Goal: Task Accomplishment & Management: Complete application form

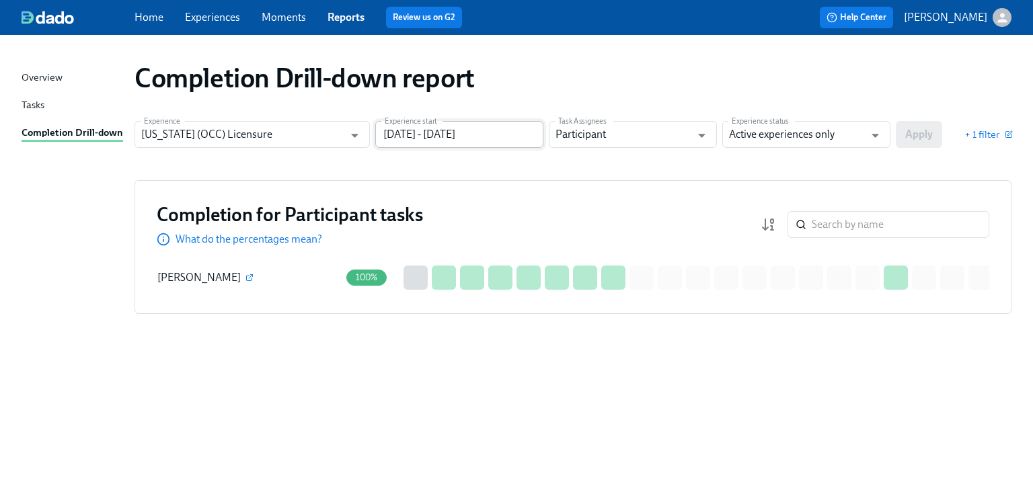
click at [521, 138] on input "[DATE] - [DATE]" at bounding box center [459, 134] width 168 height 27
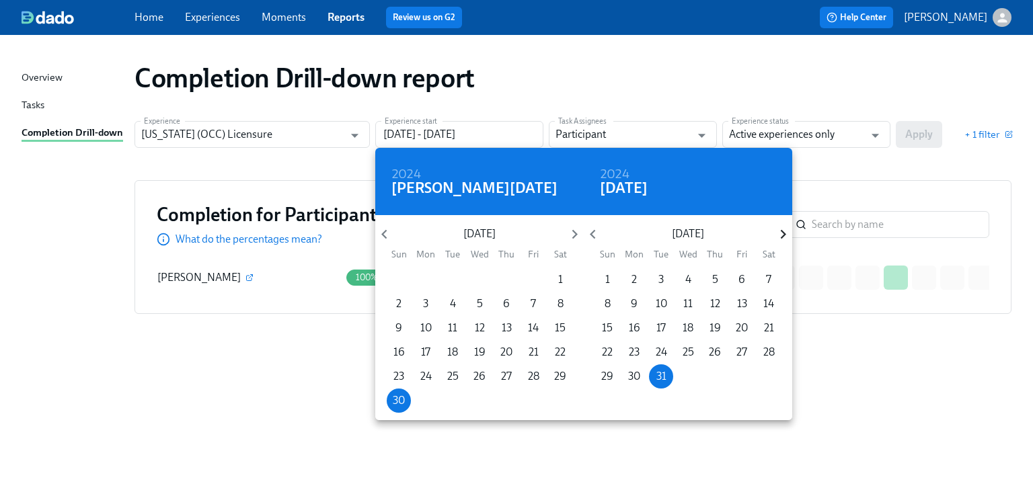
click at [779, 233] on icon "button" at bounding box center [783, 234] width 18 height 18
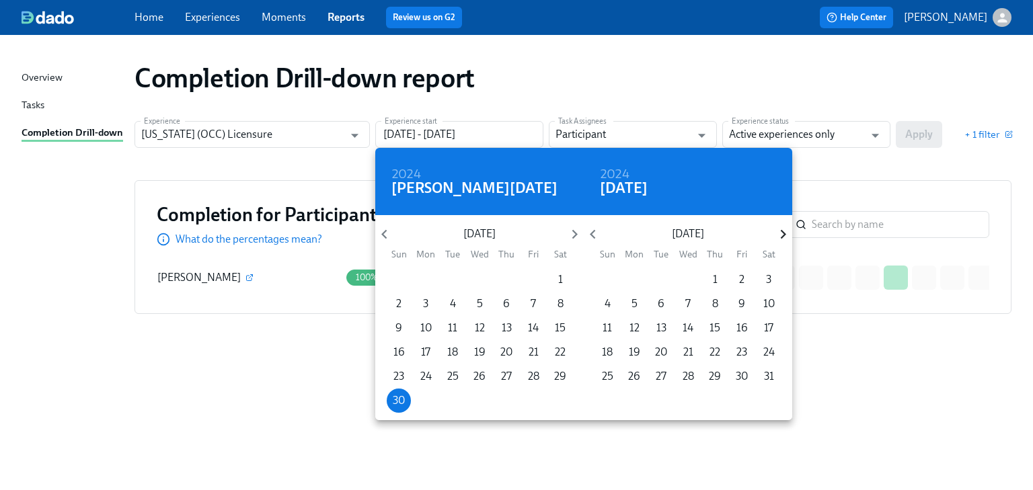
click at [779, 233] on icon "button" at bounding box center [783, 234] width 18 height 18
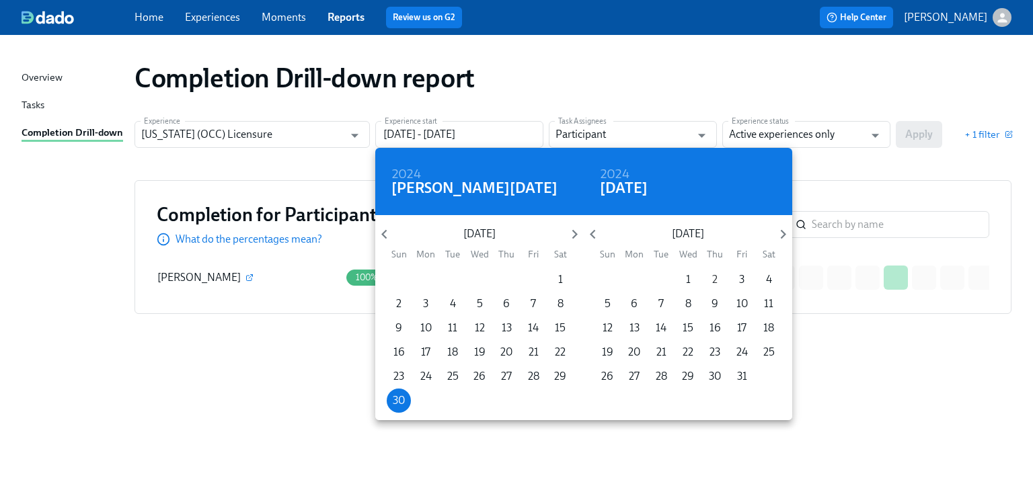
click at [715, 278] on p "2" at bounding box center [714, 279] width 5 height 15
type input "06/30/2024 - 10/02/2025"
click at [854, 169] on div at bounding box center [516, 245] width 1033 height 490
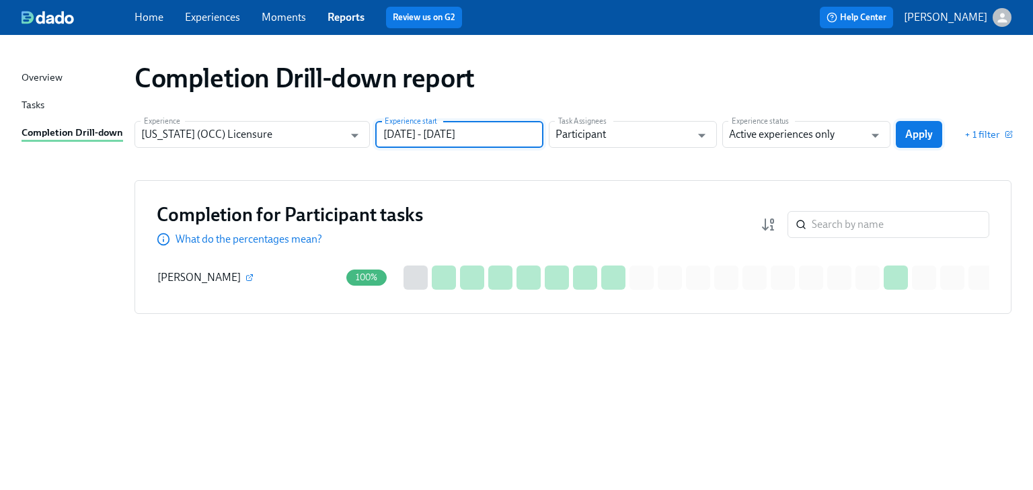
click at [925, 132] on span "Apply" at bounding box center [919, 134] width 28 height 13
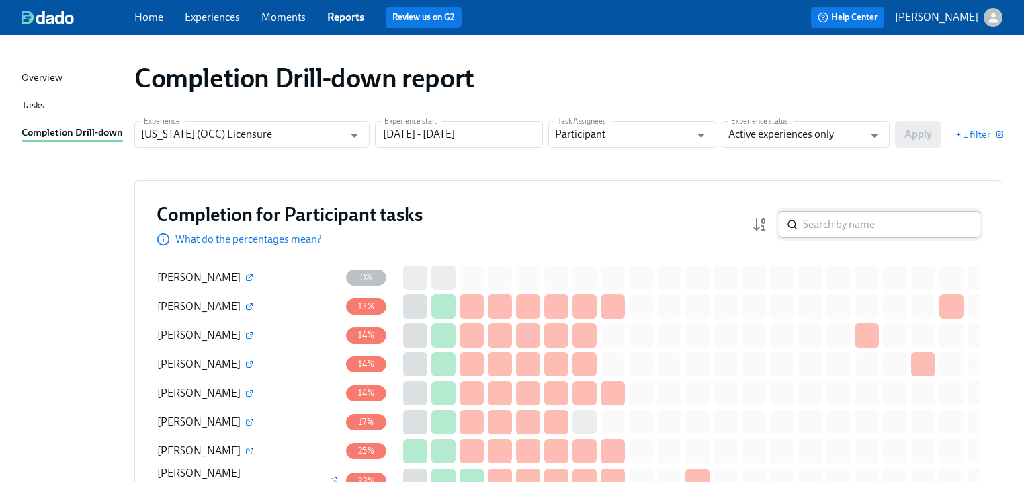
click at [833, 224] on input "search" at bounding box center [891, 224] width 177 height 27
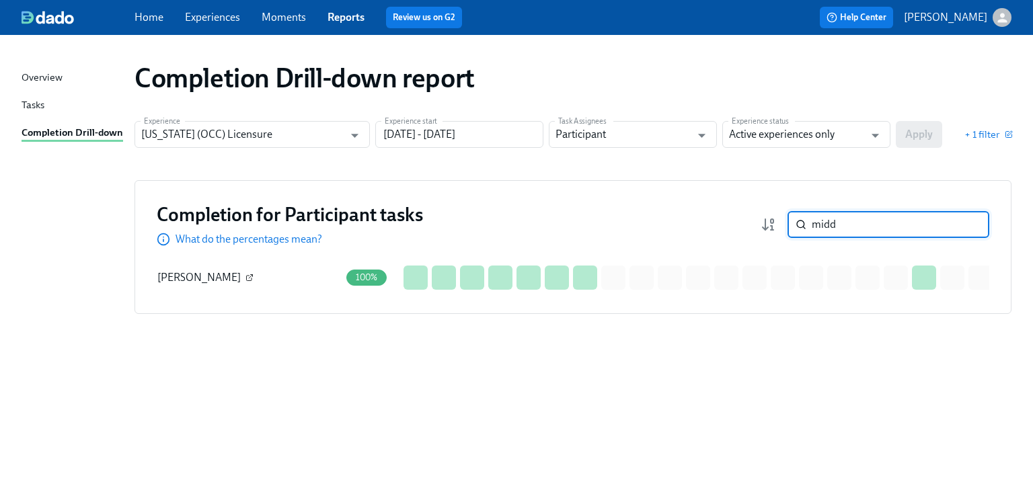
type input "midd"
click at [243, 272] on button "button" at bounding box center [249, 278] width 12 height 12
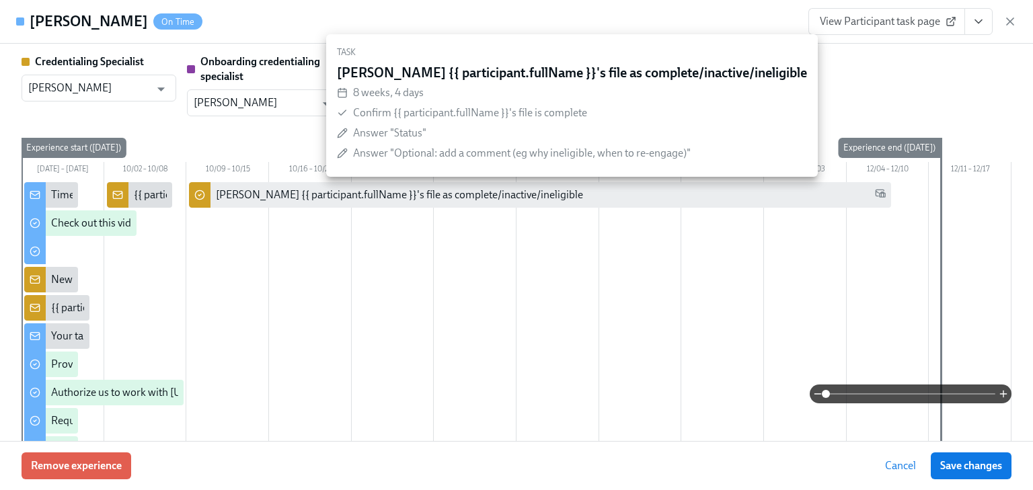
type input "[PERSON_NAME]"
type input "Gregory Trone"
type input "Dado Customer Support"
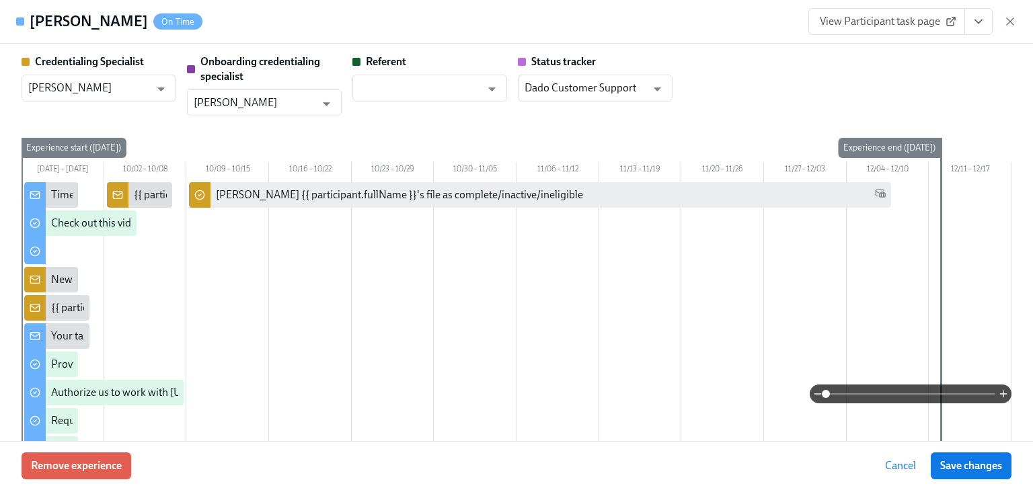
click at [856, 22] on span "View Participant task page" at bounding box center [886, 21] width 134 height 13
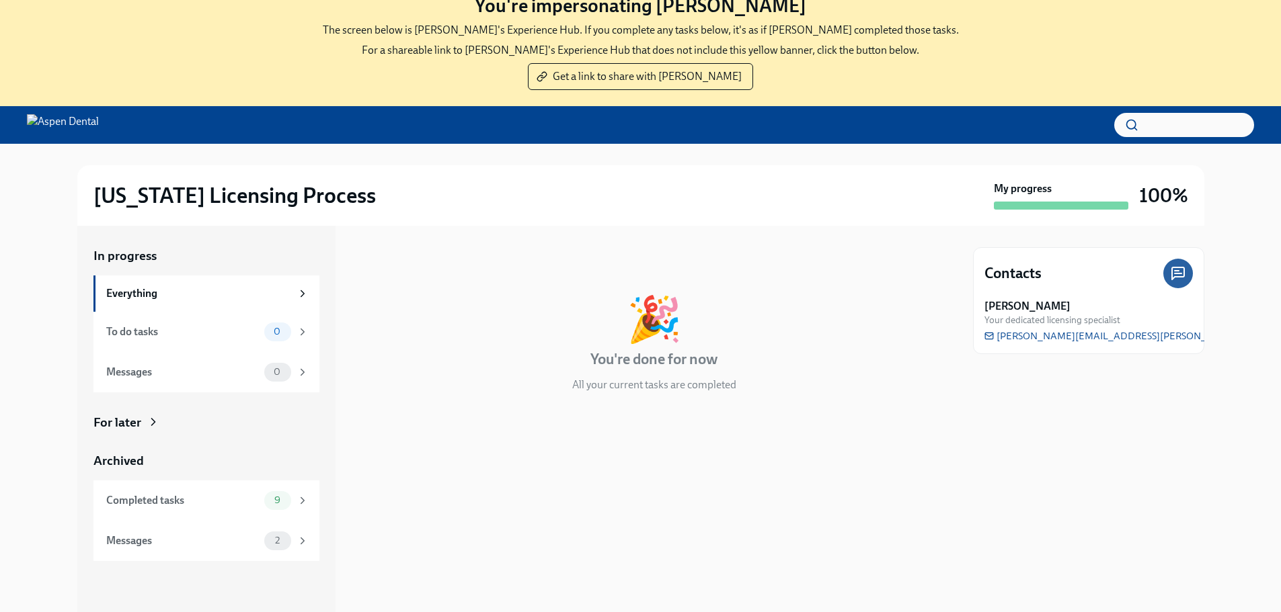
scroll to position [67, 0]
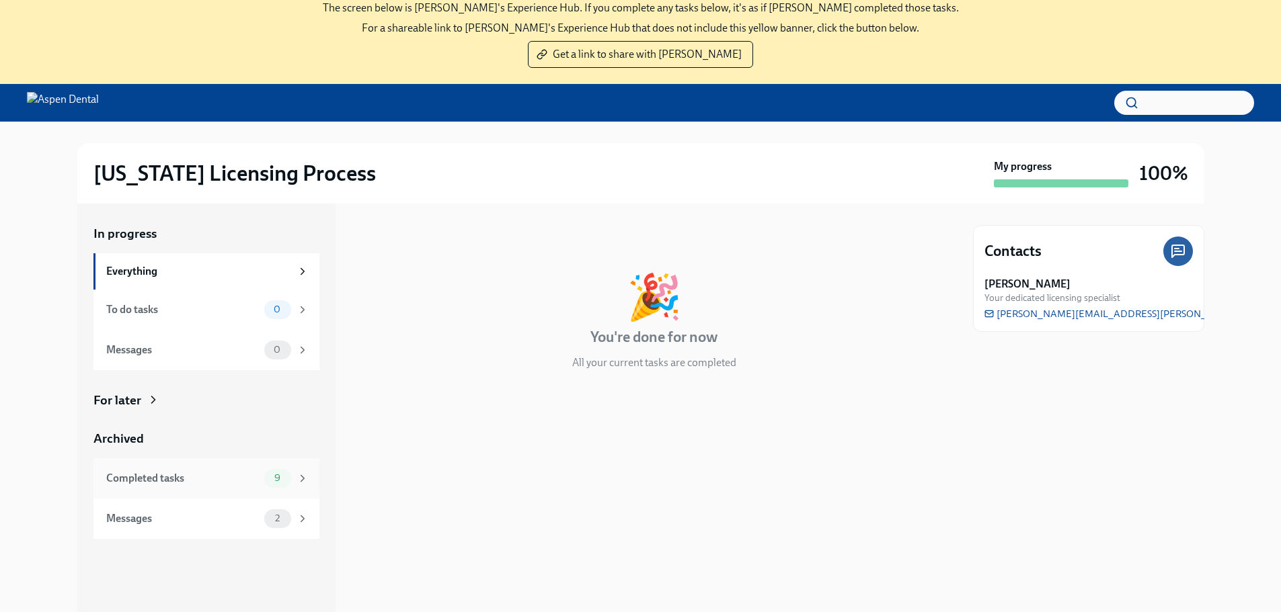
click at [184, 484] on div "Completed tasks" at bounding box center [182, 478] width 153 height 15
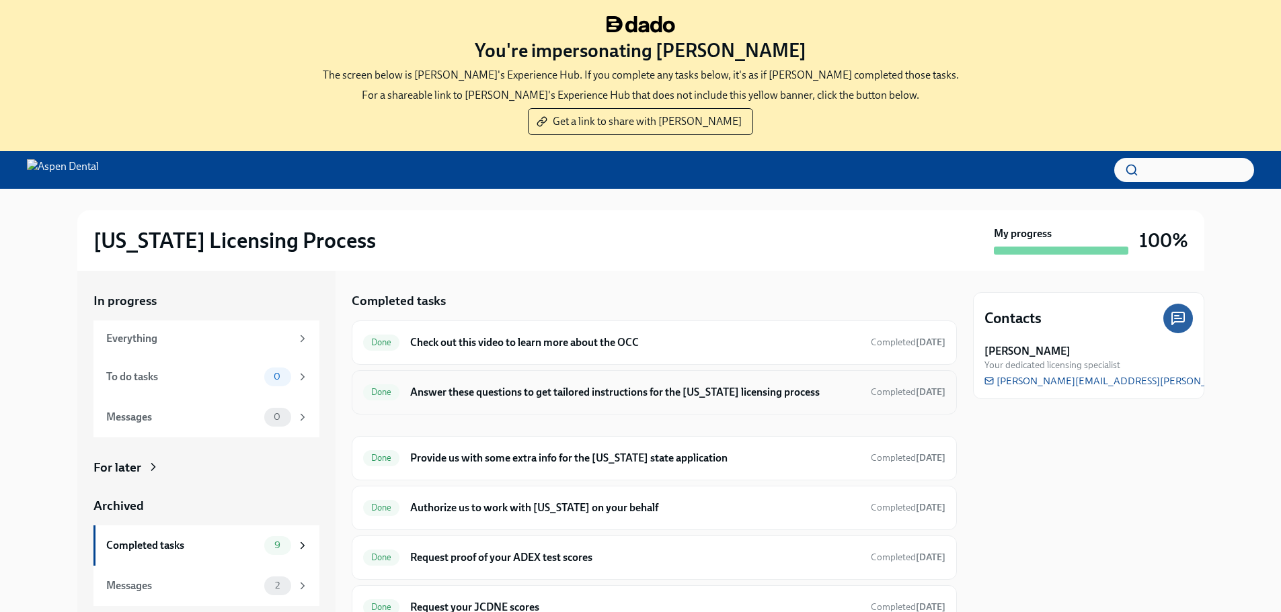
click at [493, 391] on h6 "Answer these questions to get tailored instructions for the [US_STATE] licensin…" at bounding box center [634, 392] width 449 height 15
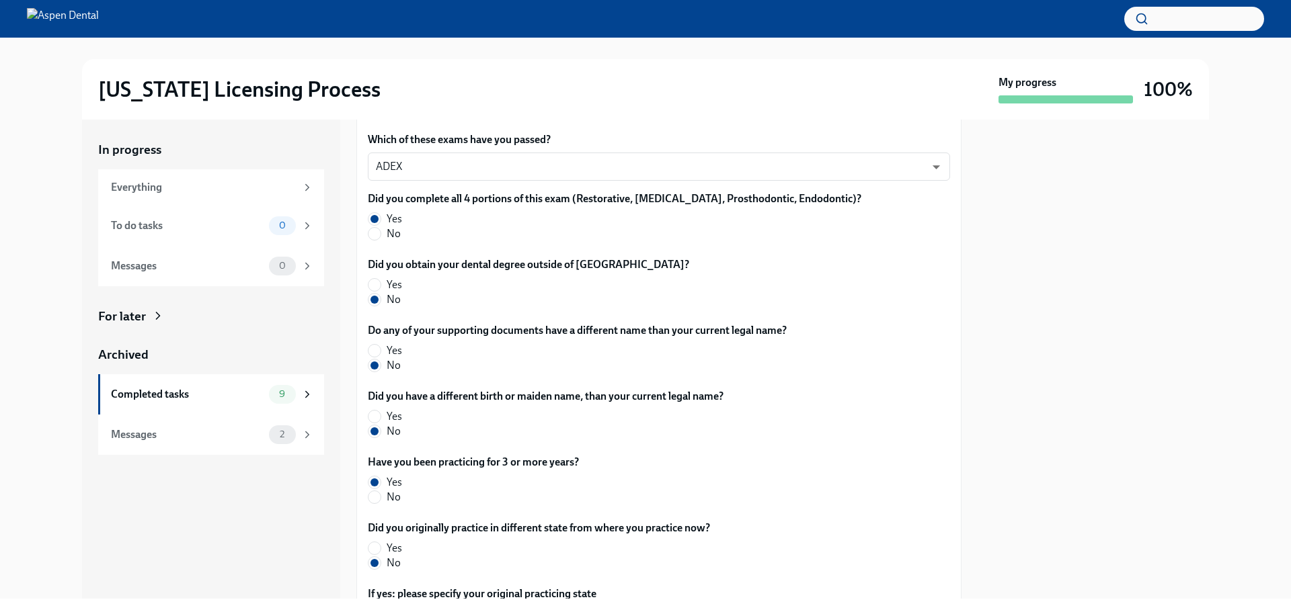
scroll to position [620, 0]
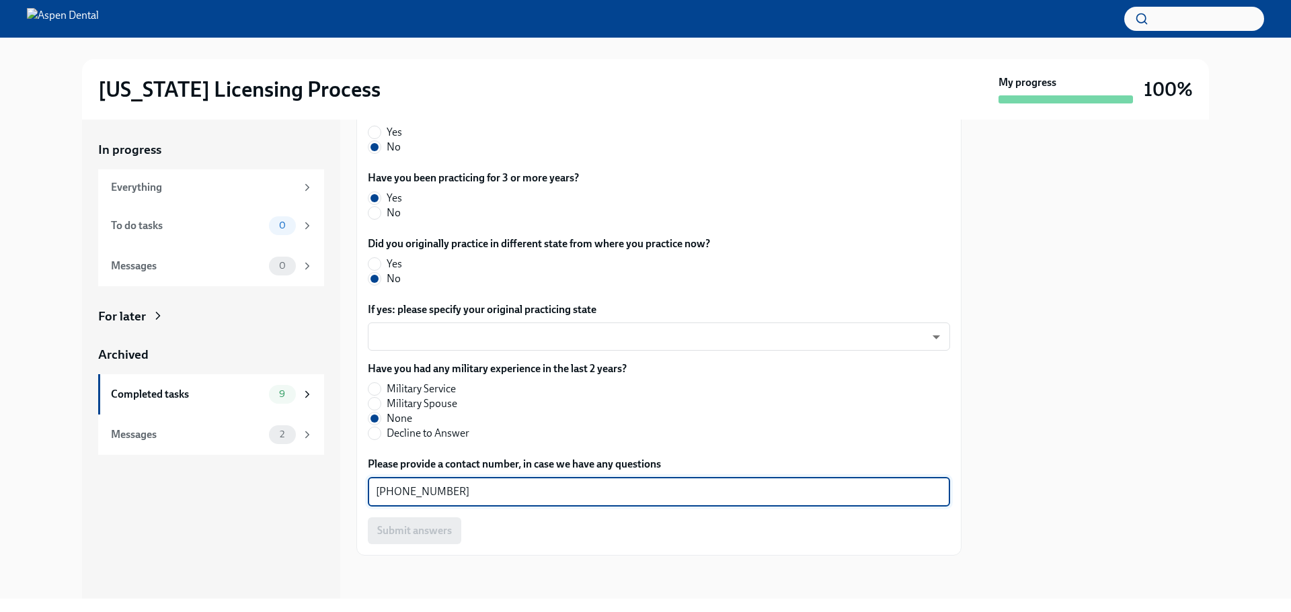
drag, startPoint x: 462, startPoint y: 490, endPoint x: 324, endPoint y: 487, distance: 138.5
click at [324, 487] on div "In progress Everything To do tasks 0 Messages 0 For later Archived Completed ta…" at bounding box center [645, 359] width 1127 height 479
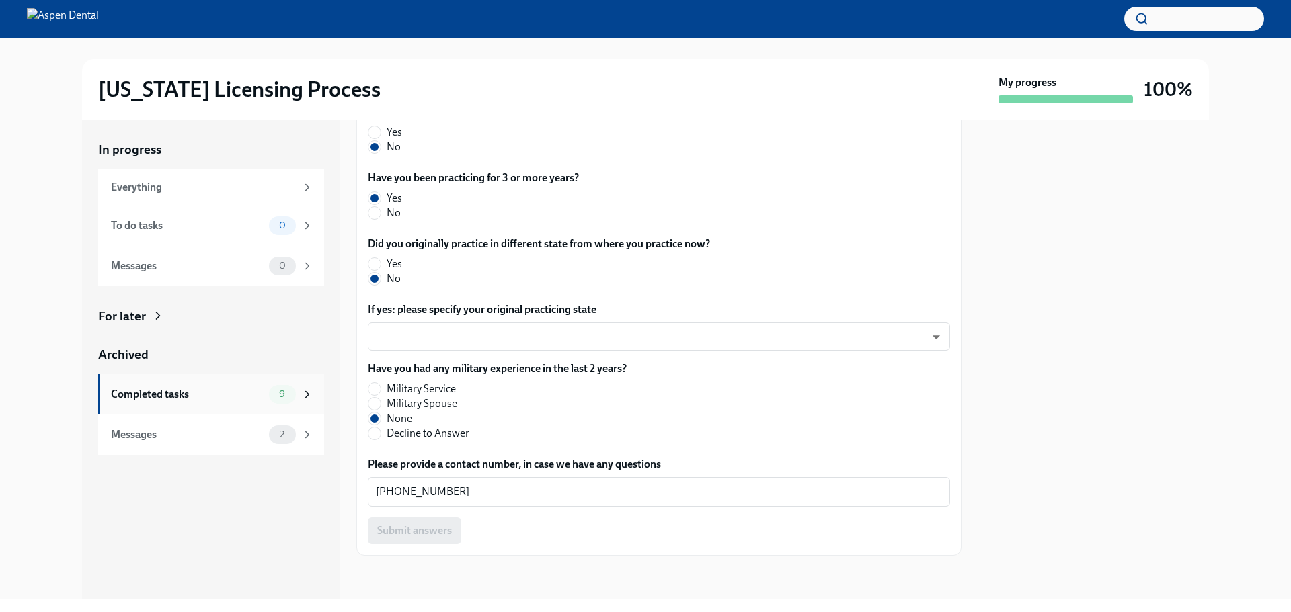
click at [132, 390] on div "Completed tasks" at bounding box center [187, 394] width 153 height 15
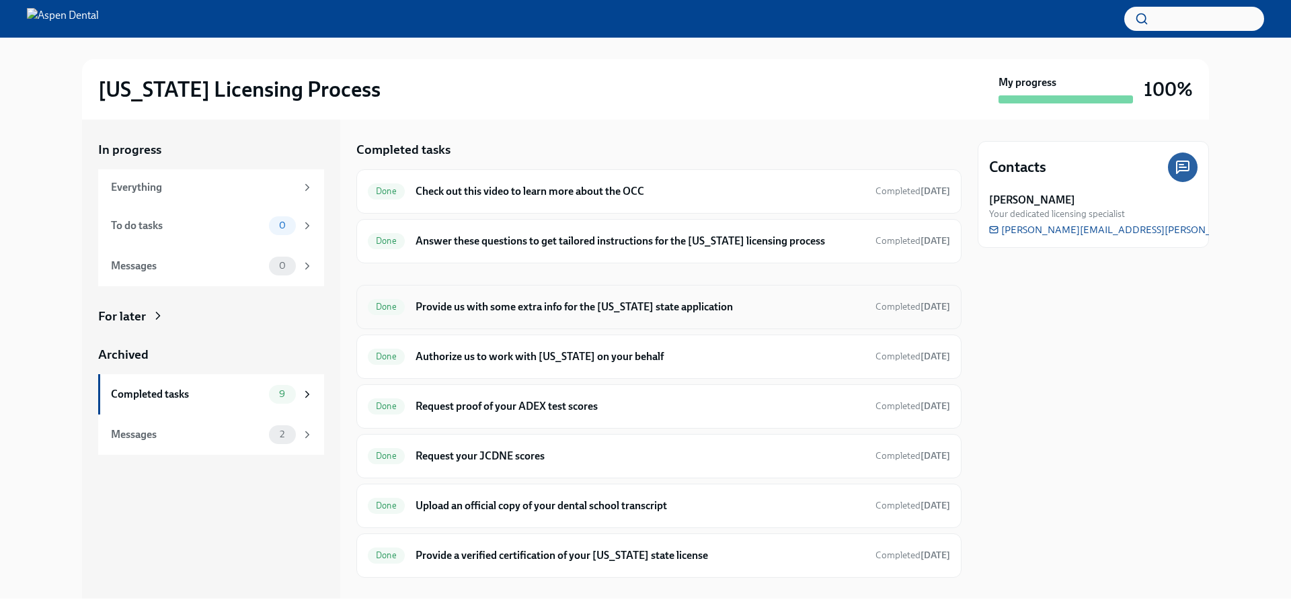
click at [494, 310] on h6 "Provide us with some extra info for the [US_STATE] state application" at bounding box center [639, 307] width 449 height 15
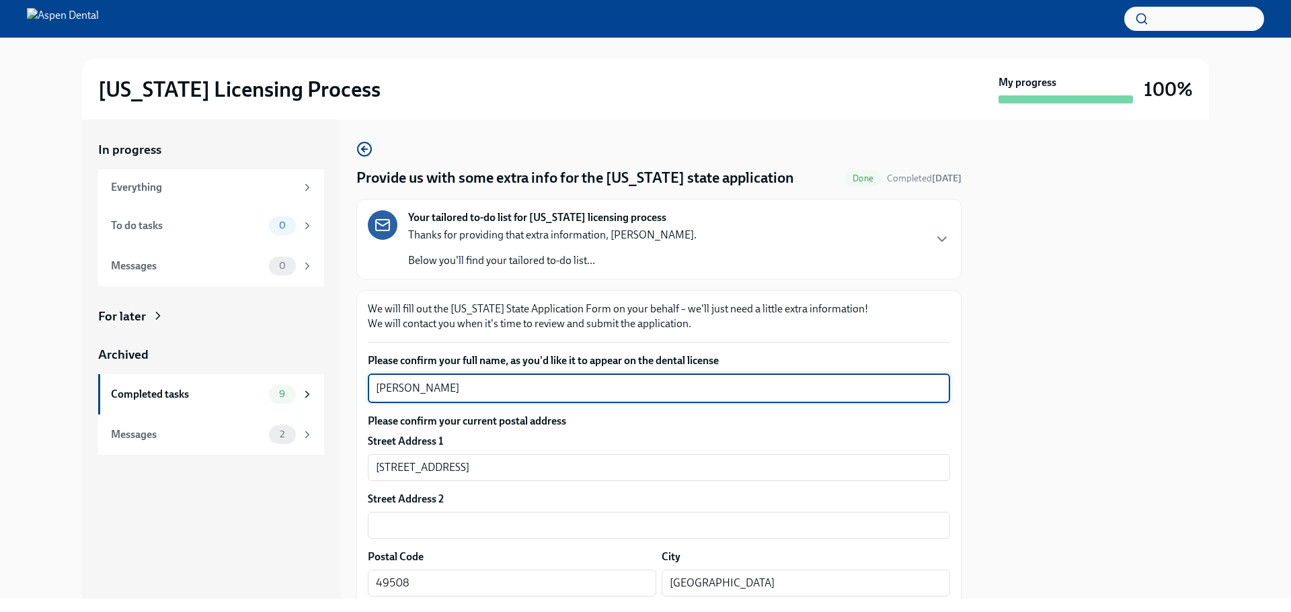
drag, startPoint x: 457, startPoint y: 392, endPoint x: 349, endPoint y: 387, distance: 108.4
click at [347, 386] on div "In progress Everything To do tasks 0 Messages 0 For later Archived Completed ta…" at bounding box center [645, 359] width 1127 height 479
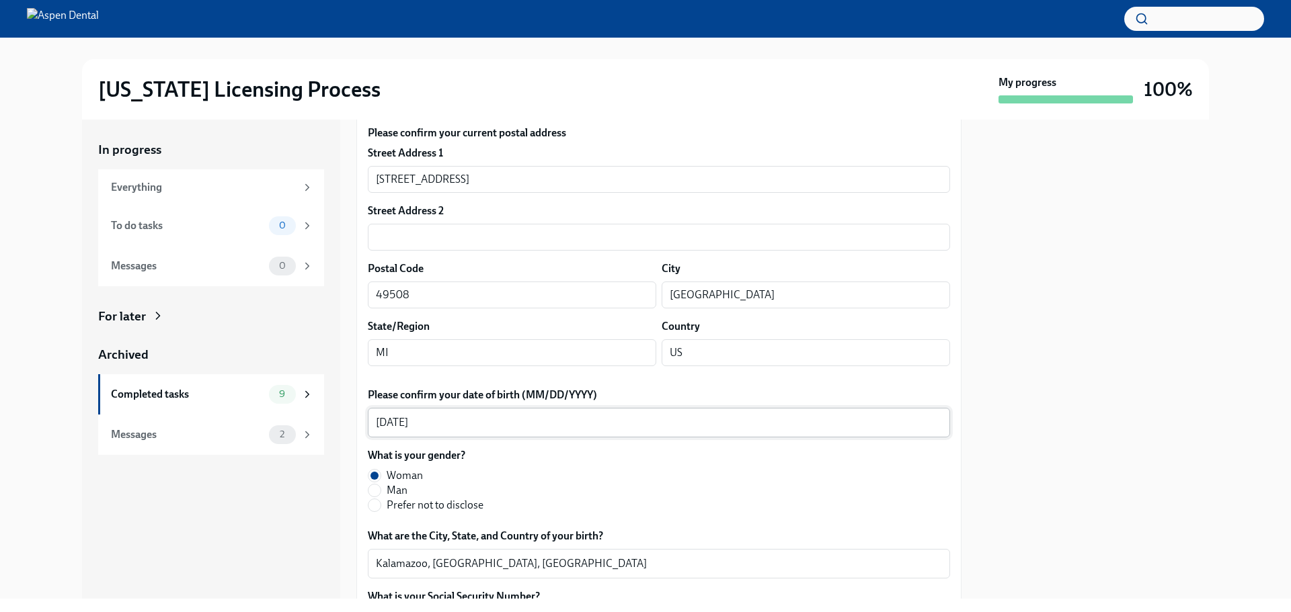
scroll to position [269, 0]
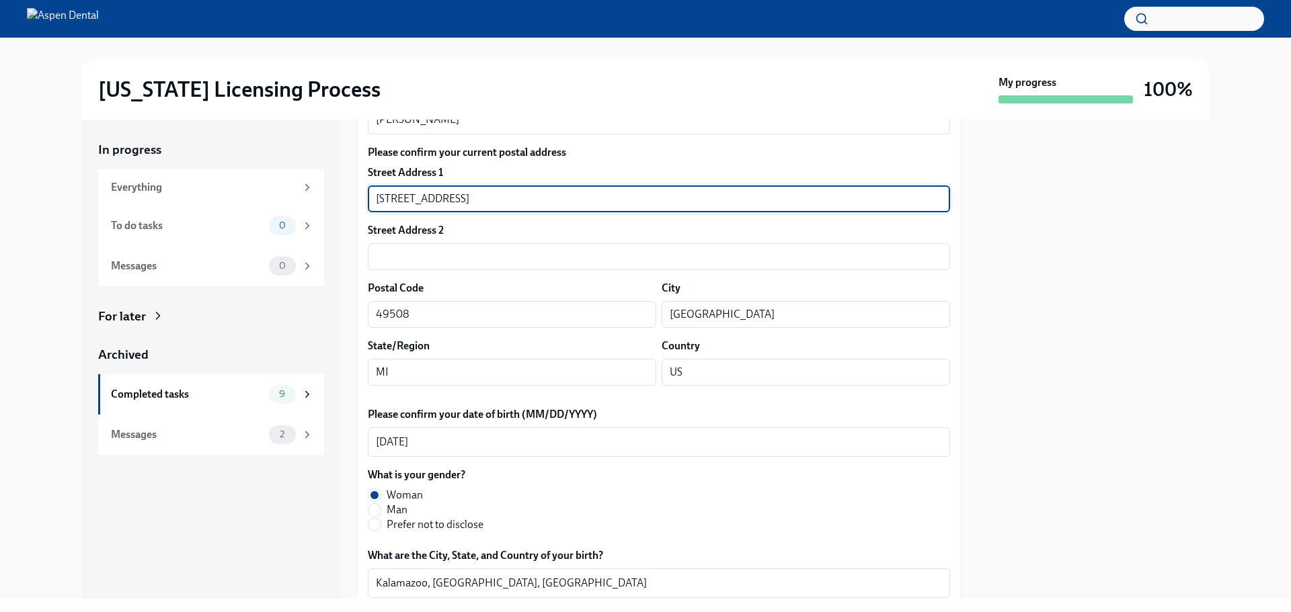
drag, startPoint x: 486, startPoint y: 191, endPoint x: 356, endPoint y: 206, distance: 131.2
click at [356, 206] on div "In progress Everything To do tasks 0 Messages 0 For later Archived Completed ta…" at bounding box center [645, 359] width 1127 height 479
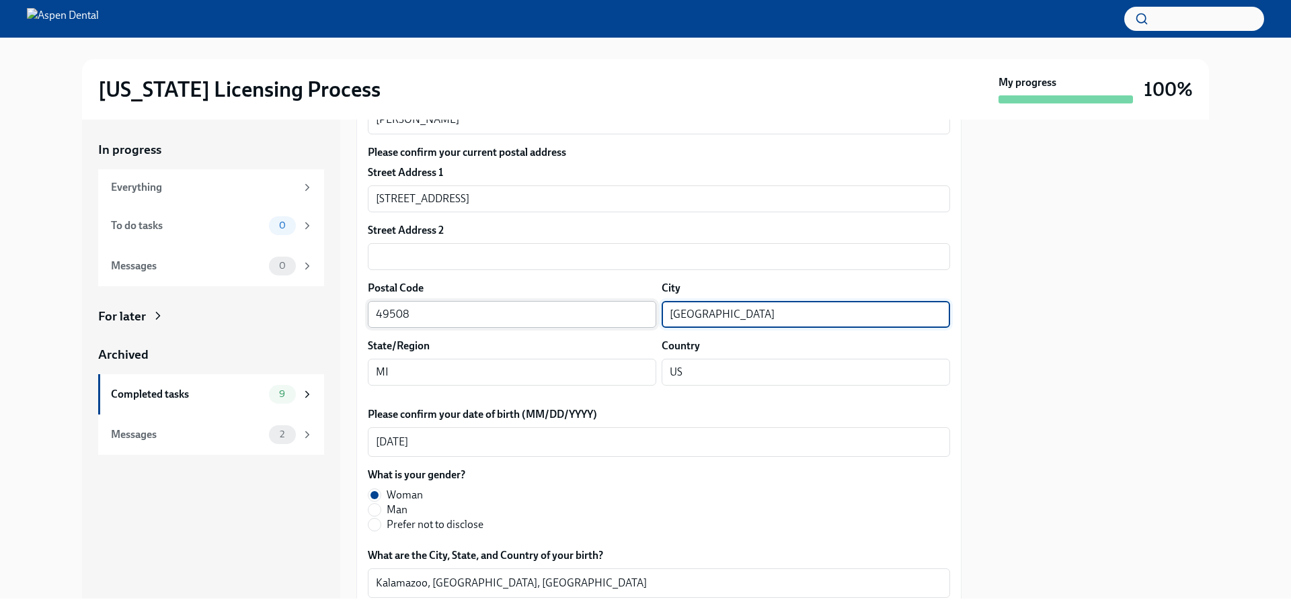
drag, startPoint x: 694, startPoint y: 314, endPoint x: 631, endPoint y: 319, distance: 63.4
click at [631, 319] on div "Postal Code 49508 ​ City [GEOGRAPHIC_DATA] ​" at bounding box center [659, 304] width 582 height 47
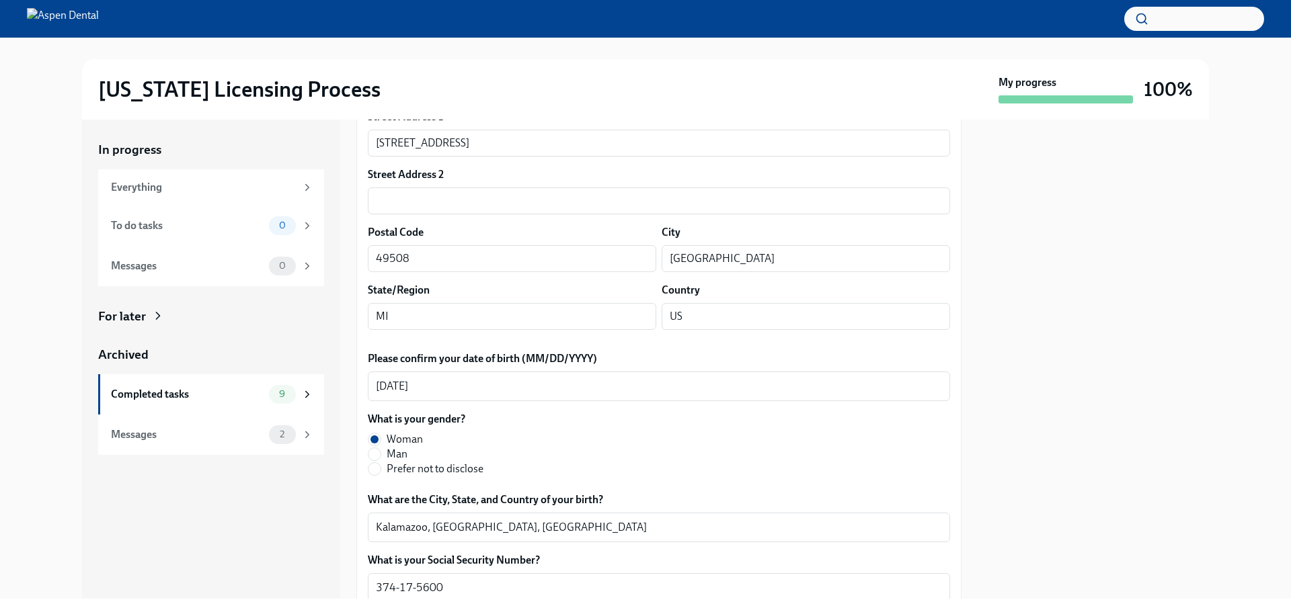
scroll to position [471, 0]
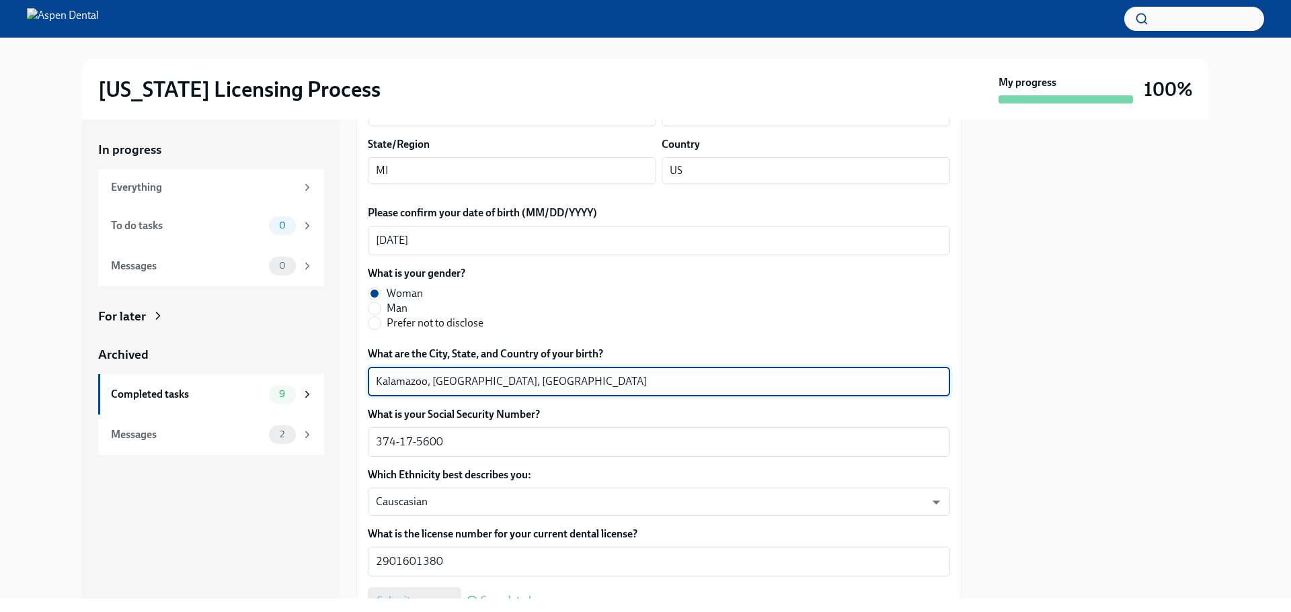
drag, startPoint x: 428, startPoint y: 381, endPoint x: 356, endPoint y: 378, distance: 71.3
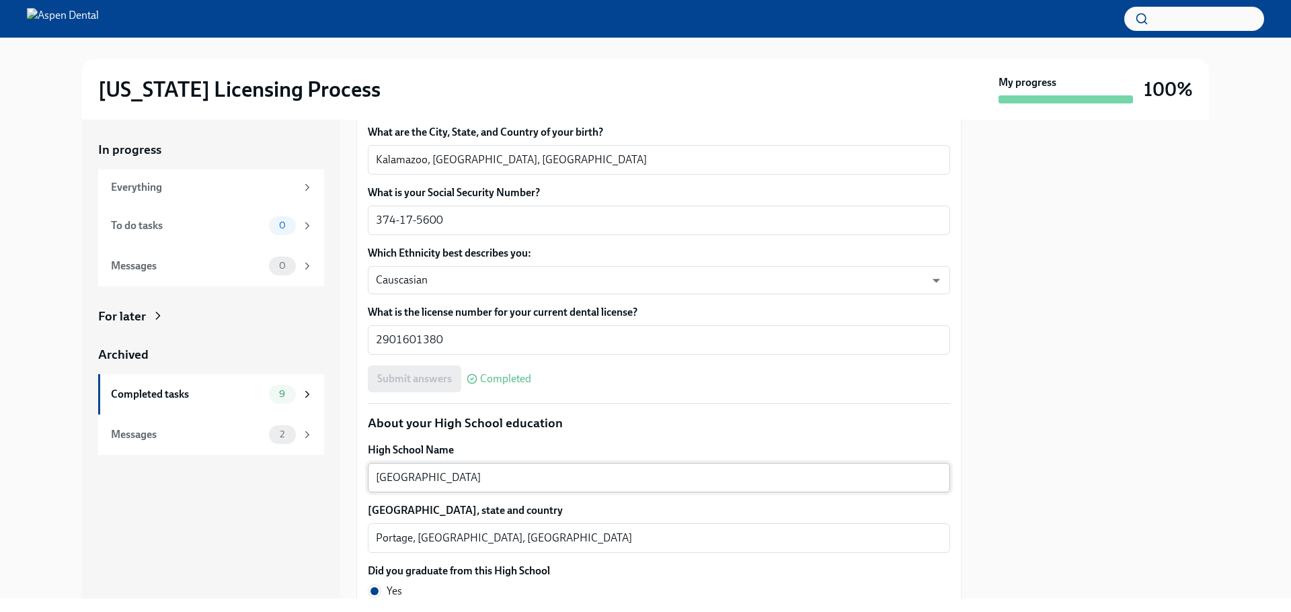
scroll to position [739, 0]
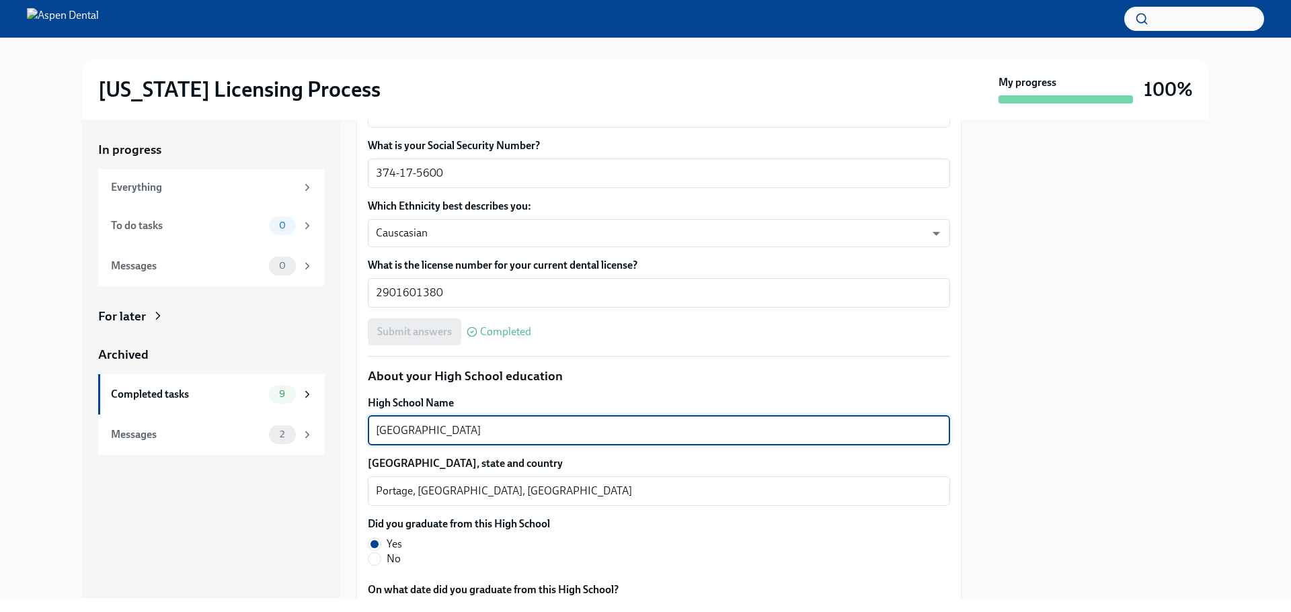
drag, startPoint x: 542, startPoint y: 432, endPoint x: 358, endPoint y: 429, distance: 183.5
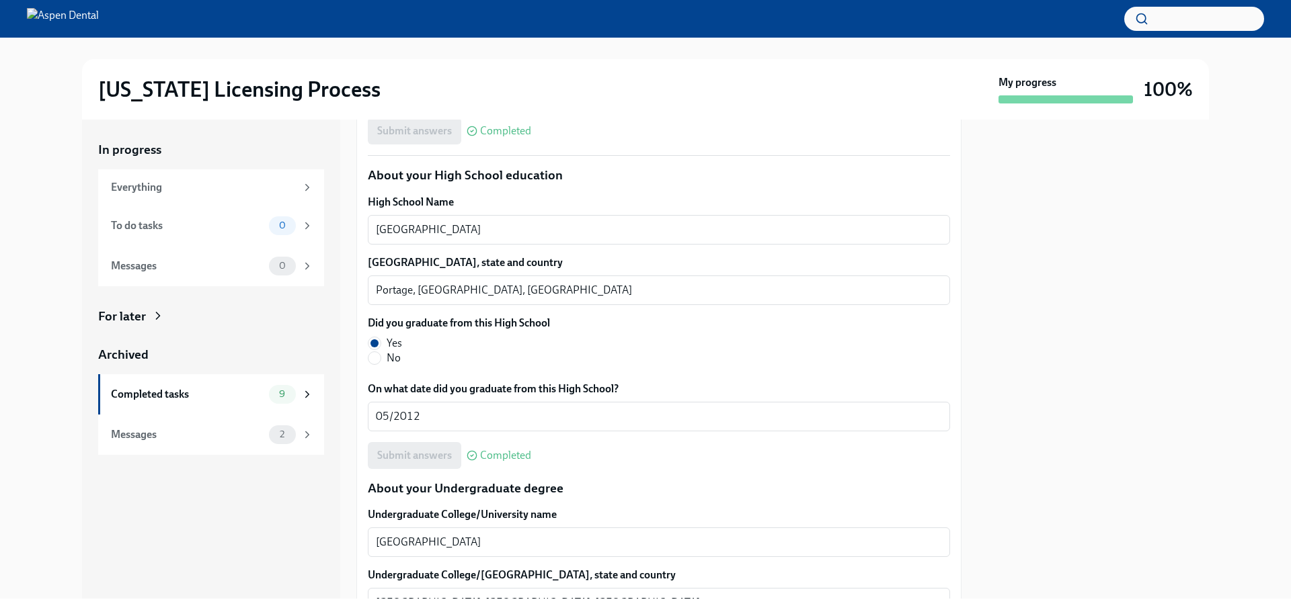
scroll to position [941, 0]
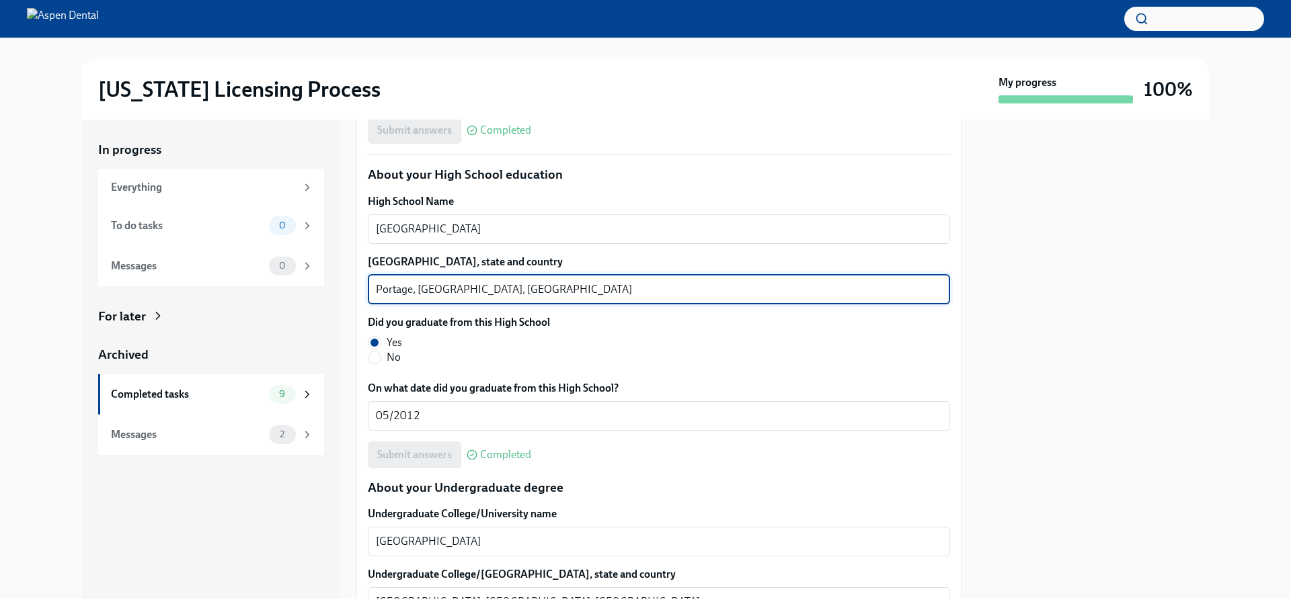
drag, startPoint x: 413, startPoint y: 288, endPoint x: 361, endPoint y: 286, distance: 51.8
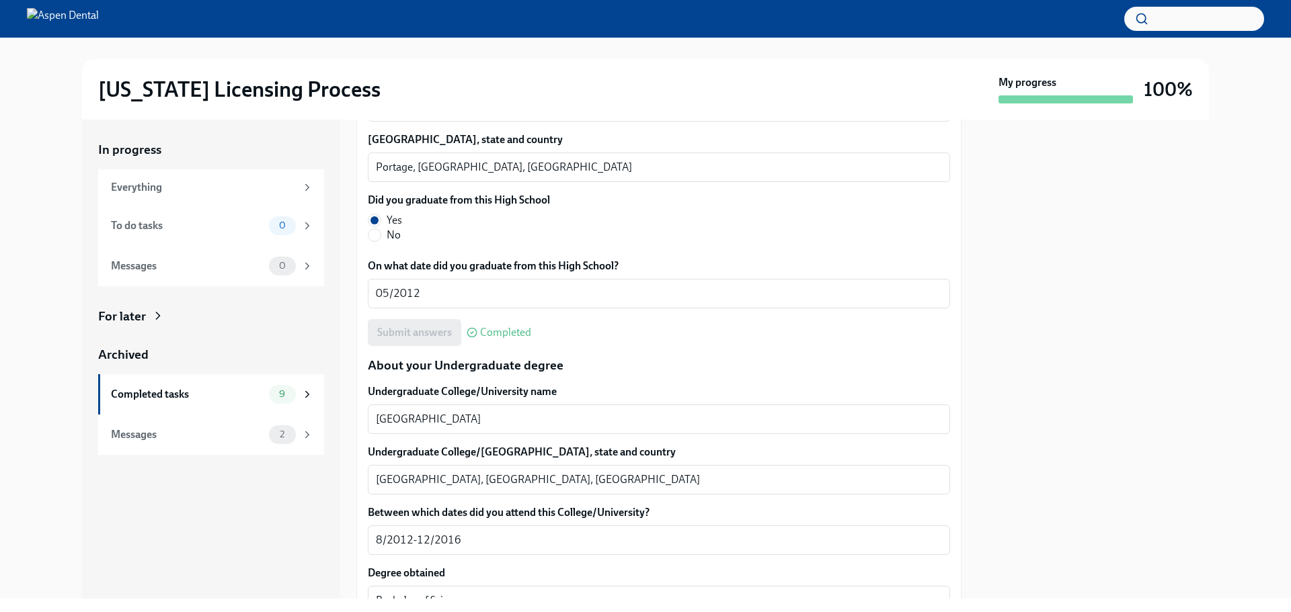
scroll to position [1277, 0]
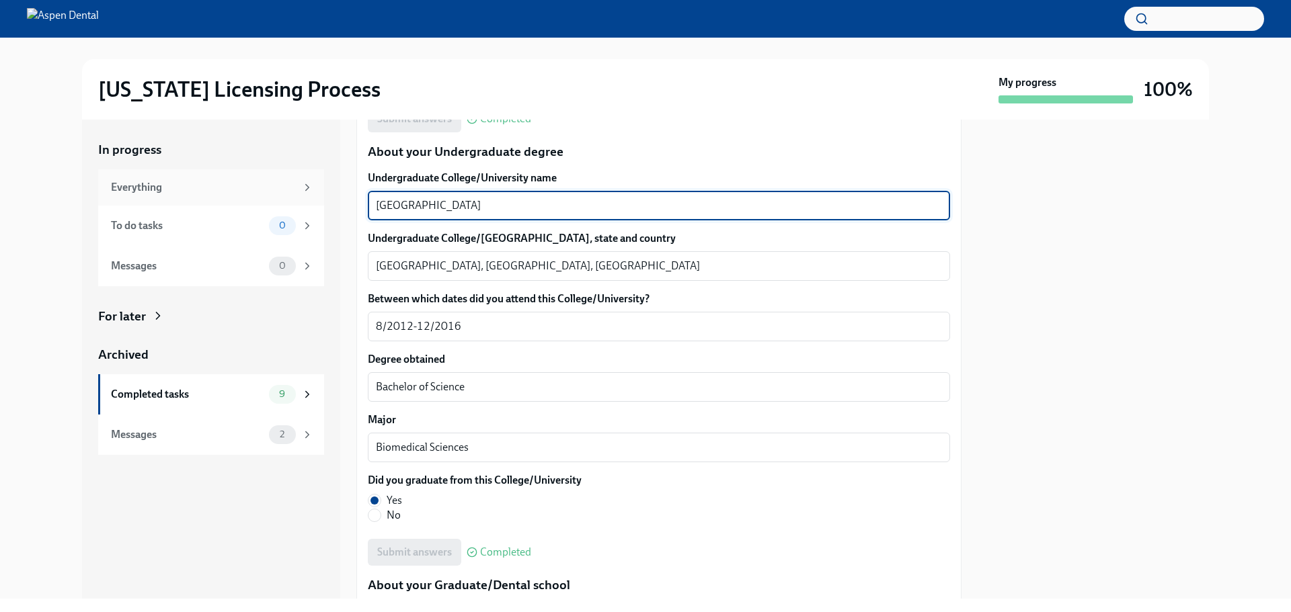
drag, startPoint x: 535, startPoint y: 208, endPoint x: 259, endPoint y: 181, distance: 277.5
click at [259, 181] on div "In progress Everything To do tasks 0 Messages 0 For later Archived Completed ta…" at bounding box center [645, 359] width 1127 height 479
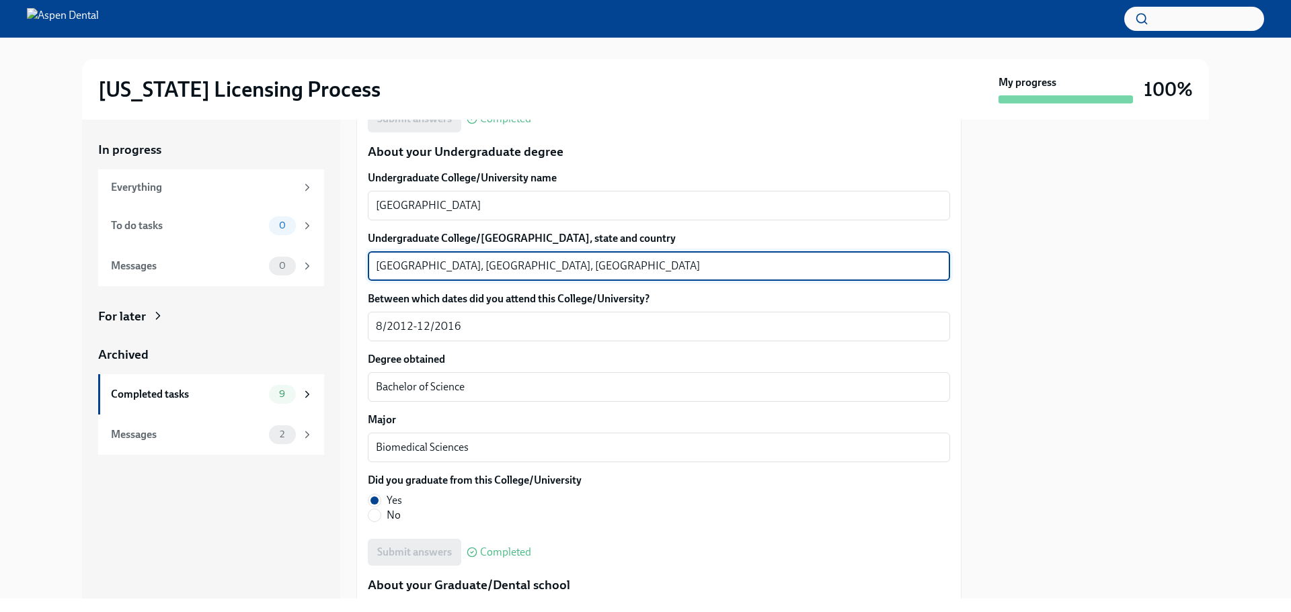
drag, startPoint x: 417, startPoint y: 264, endPoint x: 337, endPoint y: 265, distance: 80.0
click at [337, 265] on div "In progress Everything To do tasks 0 Messages 0 For later Archived Completed ta…" at bounding box center [645, 359] width 1127 height 479
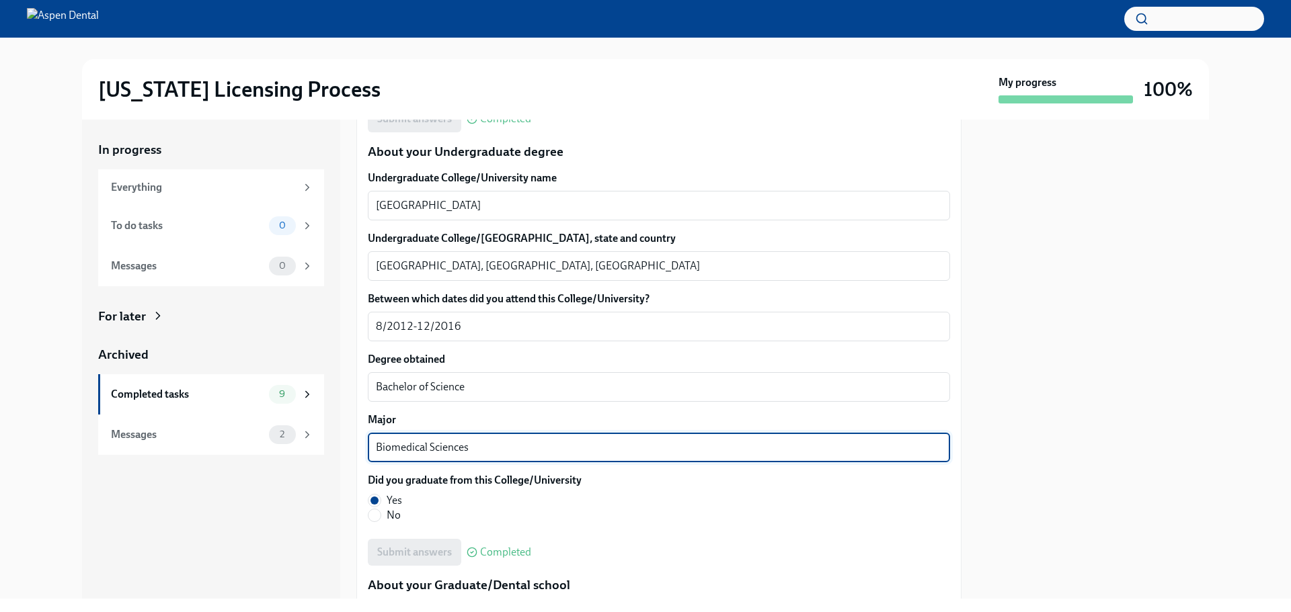
drag, startPoint x: 442, startPoint y: 445, endPoint x: 354, endPoint y: 438, distance: 89.0
click at [354, 438] on div "In progress Everything To do tasks 0 Messages 0 For later Archived Completed ta…" at bounding box center [645, 359] width 1127 height 479
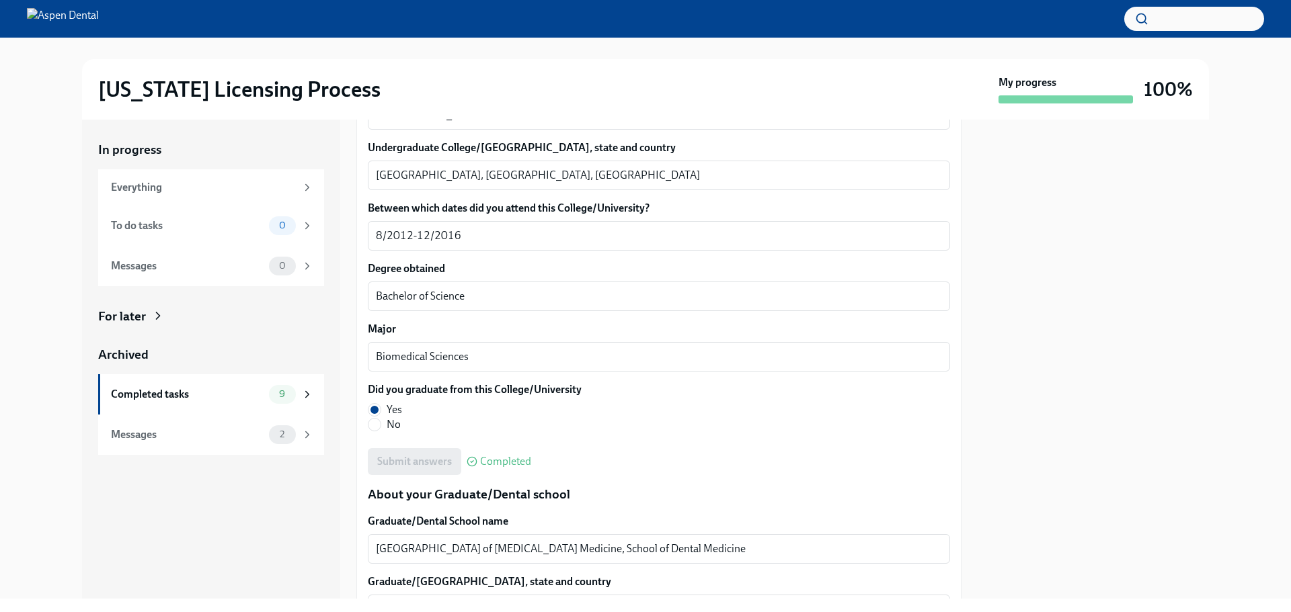
scroll to position [1613, 0]
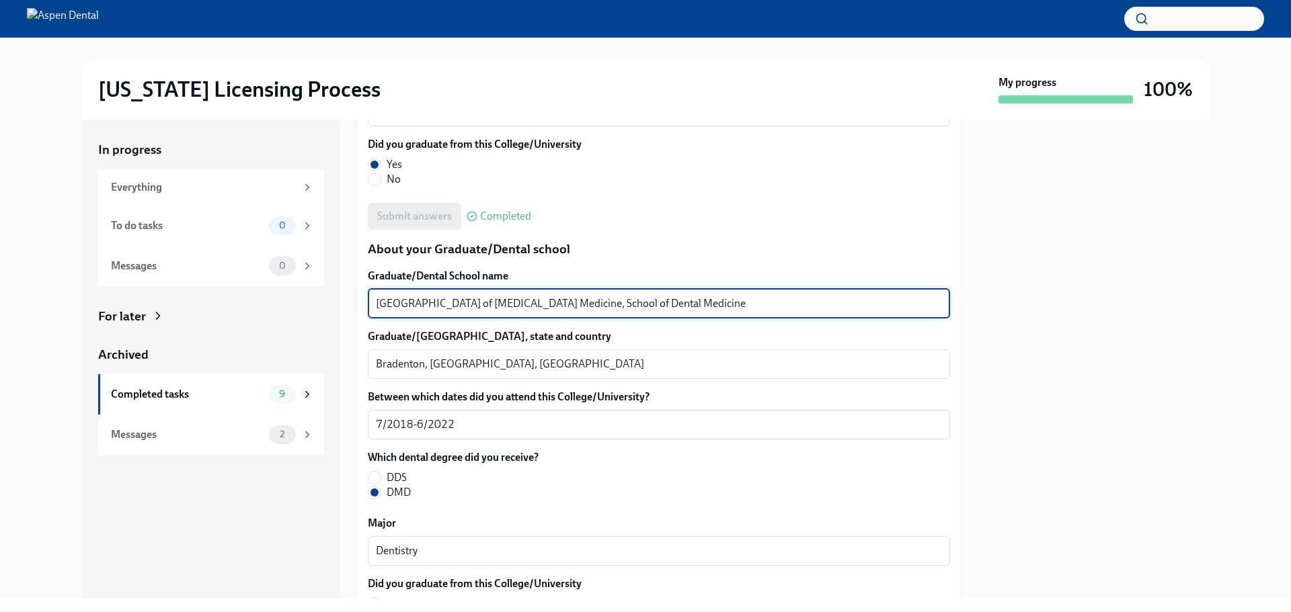
drag, startPoint x: 719, startPoint y: 300, endPoint x: 364, endPoint y: 302, distance: 355.6
click at [364, 302] on div "We will fill out the [US_STATE] State Application Form on your behalf – we'll j…" at bounding box center [658, 124] width 605 height 2894
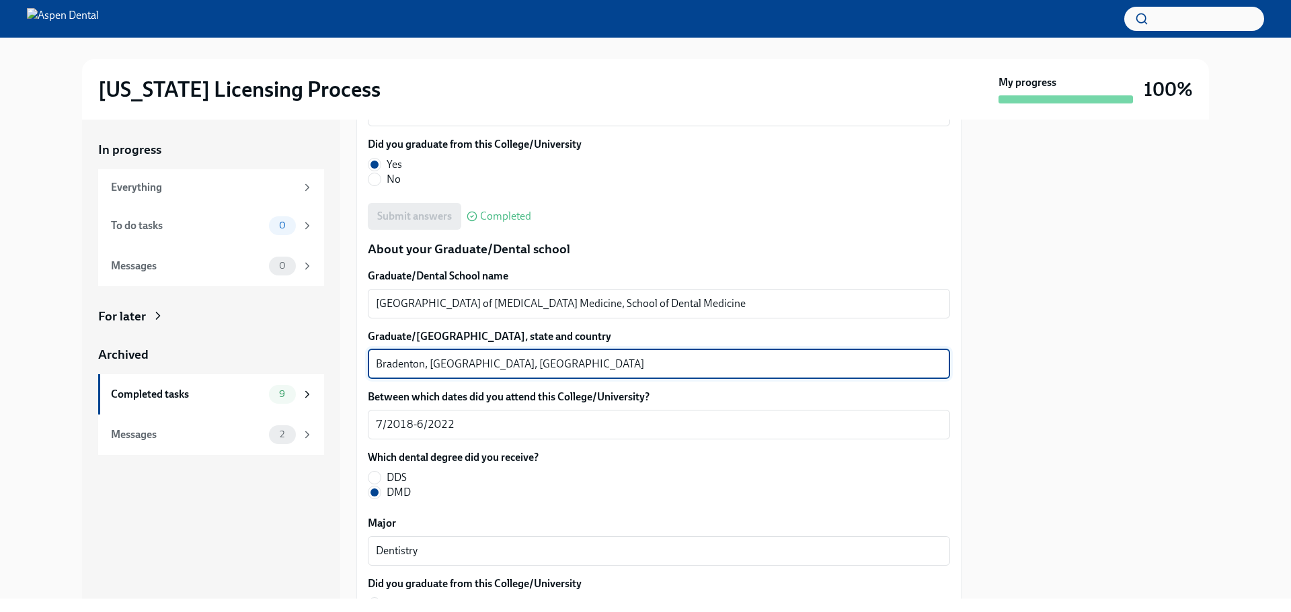
drag, startPoint x: 428, startPoint y: 364, endPoint x: 370, endPoint y: 364, distance: 57.8
click at [364, 361] on div "We will fill out the [US_STATE] State Application Form on your behalf – we'll j…" at bounding box center [658, 124] width 605 height 2894
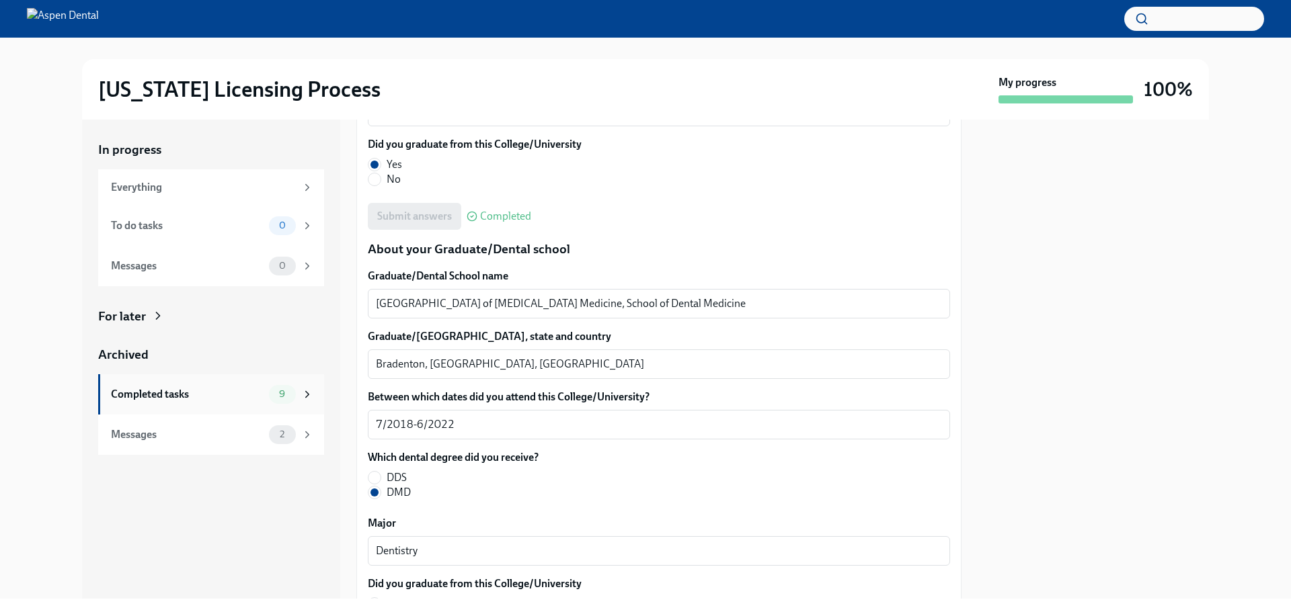
click at [161, 387] on div "Completed tasks" at bounding box center [187, 394] width 153 height 15
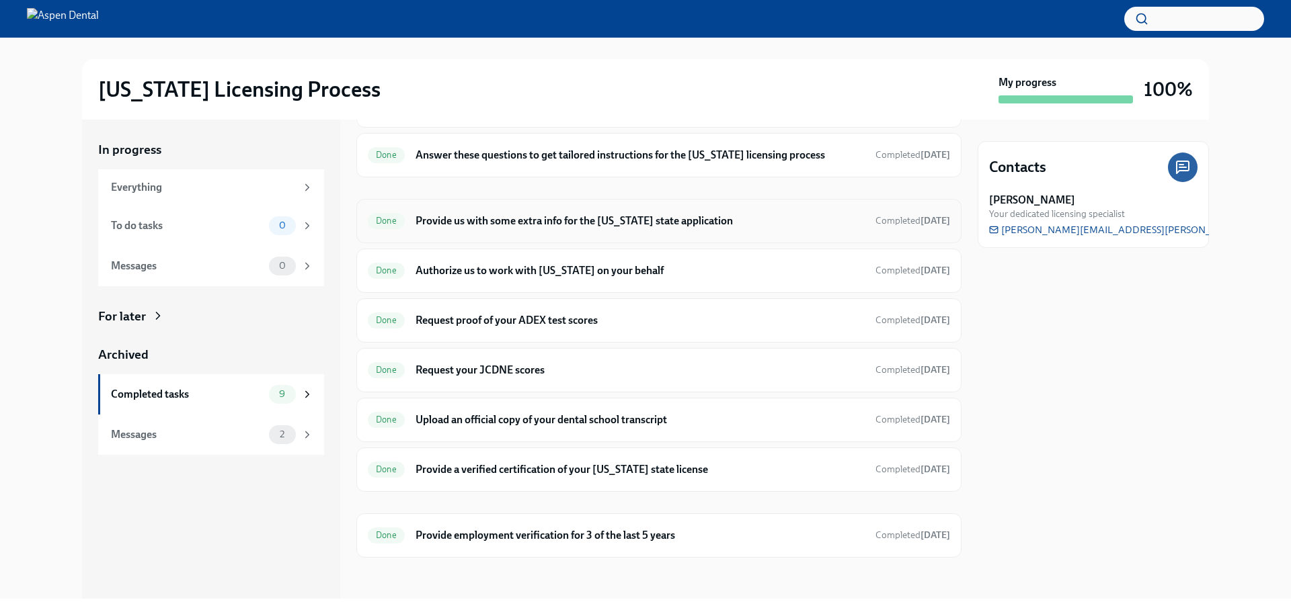
scroll to position [88, 0]
click at [473, 534] on h6 "Provide employment verification for 3 of the last 5 years" at bounding box center [639, 533] width 449 height 15
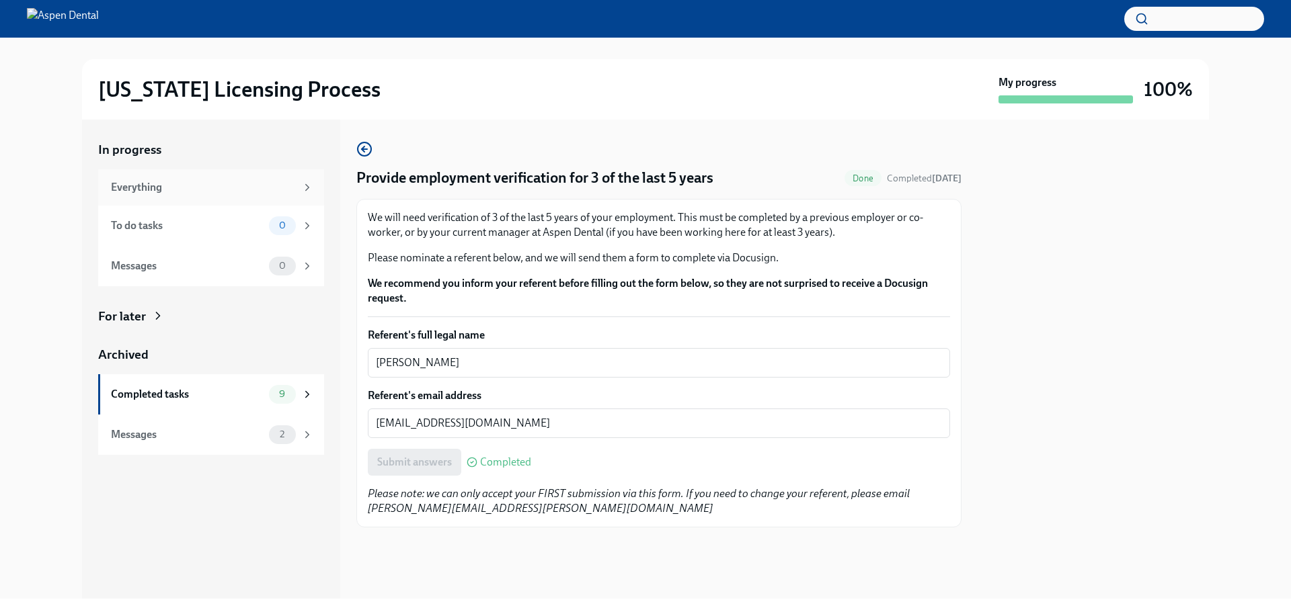
click at [140, 184] on div "Everything" at bounding box center [203, 187] width 185 height 15
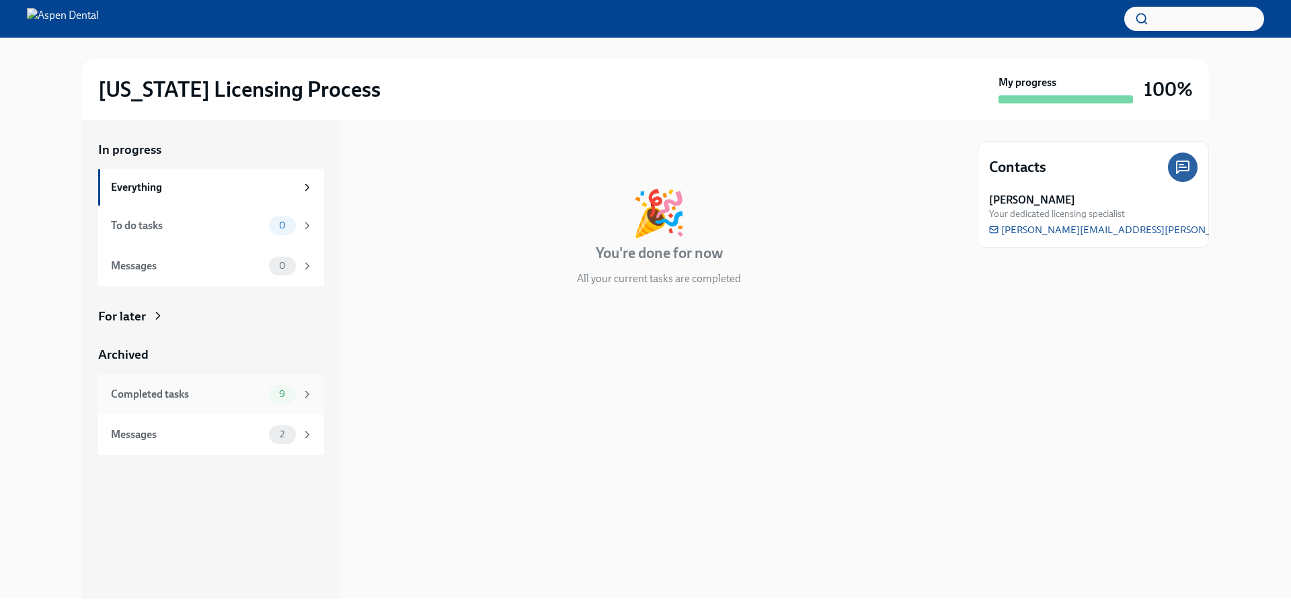
click at [184, 392] on div "Completed tasks" at bounding box center [187, 394] width 153 height 15
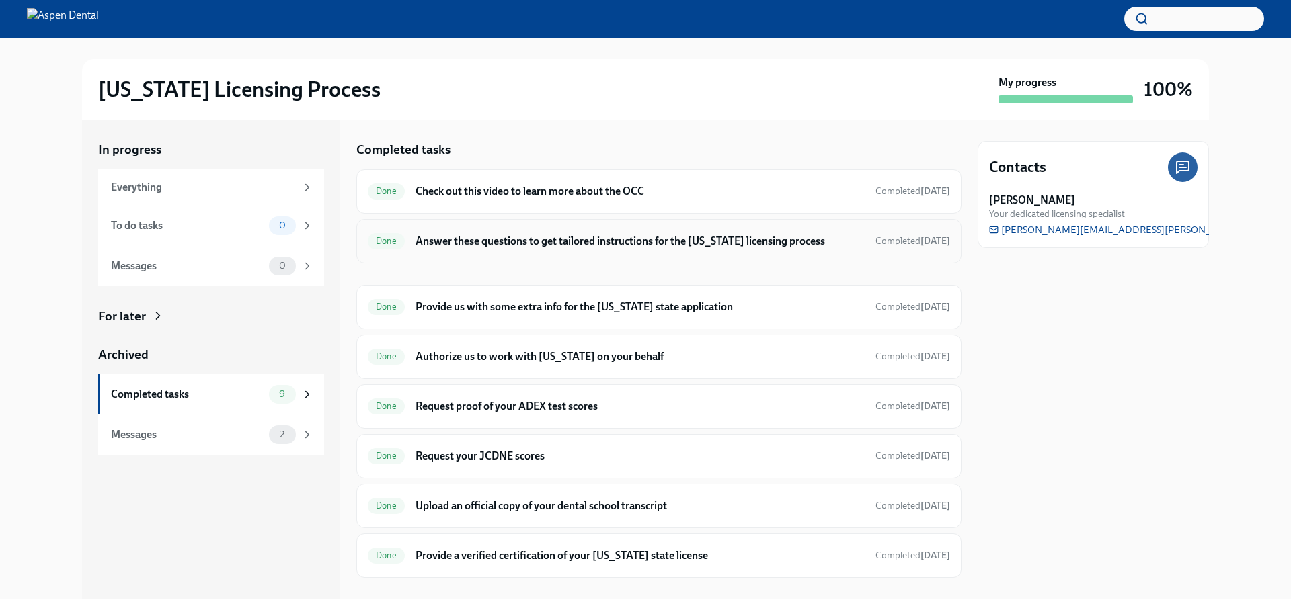
click at [518, 244] on h6 "Answer these questions to get tailored instructions for the [US_STATE] licensin…" at bounding box center [639, 241] width 449 height 15
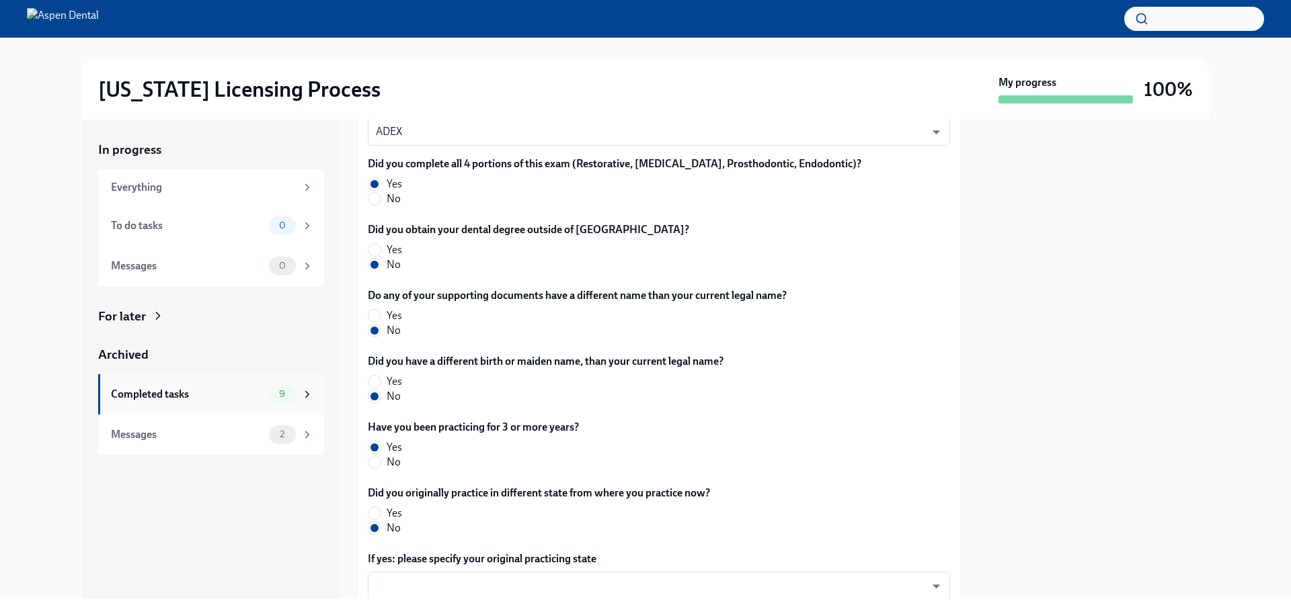
scroll to position [352, 0]
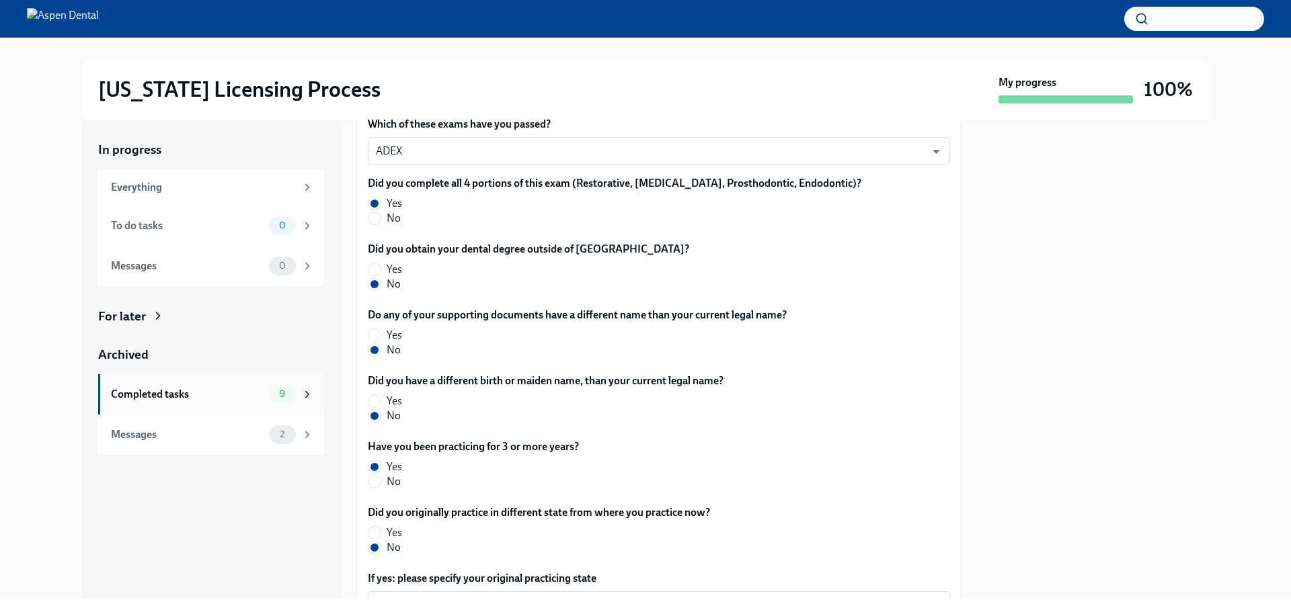
click at [159, 391] on div "Completed tasks" at bounding box center [187, 394] width 153 height 15
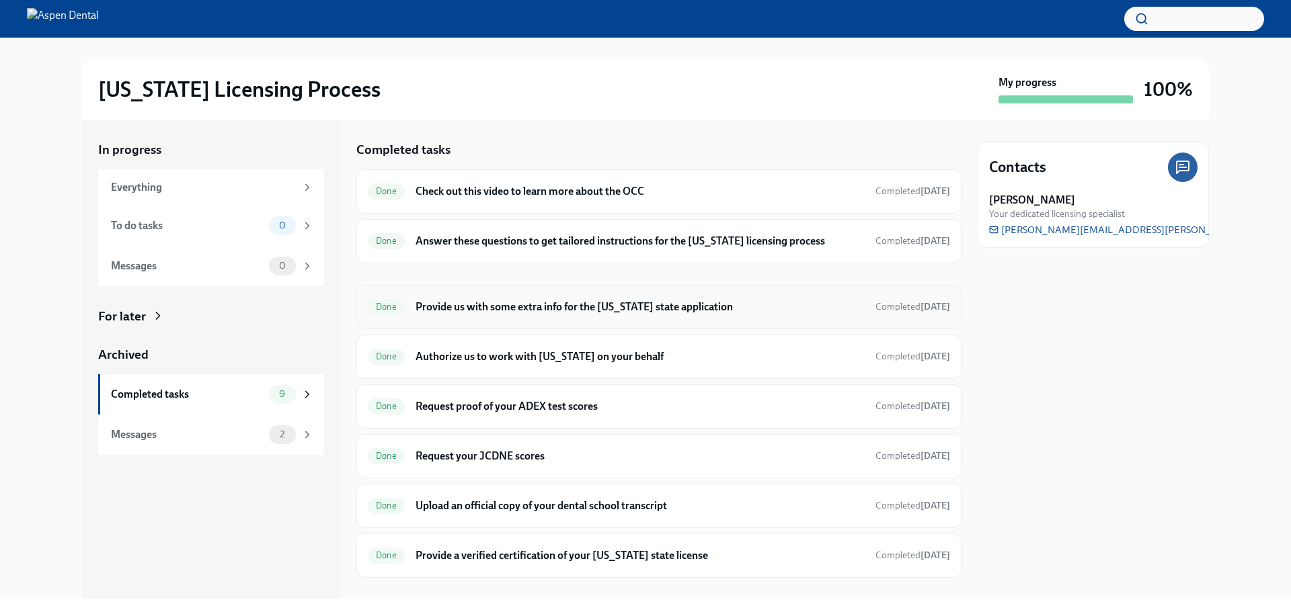
click at [477, 305] on h6 "Provide us with some extra info for the [US_STATE] state application" at bounding box center [639, 307] width 449 height 15
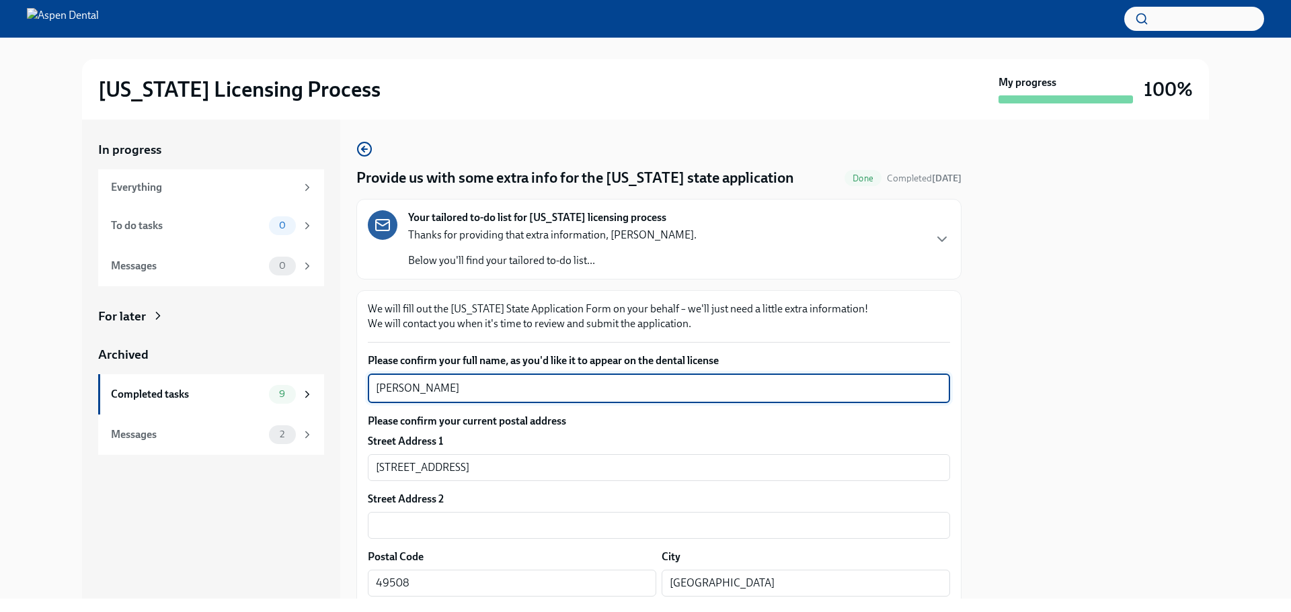
drag, startPoint x: 445, startPoint y: 383, endPoint x: 372, endPoint y: 388, distance: 72.8
click at [372, 388] on div "[PERSON_NAME] x ​" at bounding box center [659, 389] width 582 height 30
